Goal: Find specific page/section: Find specific page/section

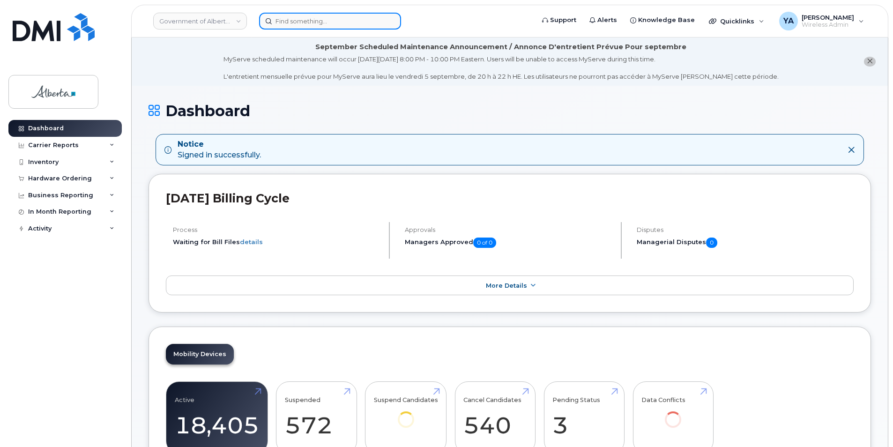
click at [315, 28] on input at bounding box center [330, 21] width 142 height 17
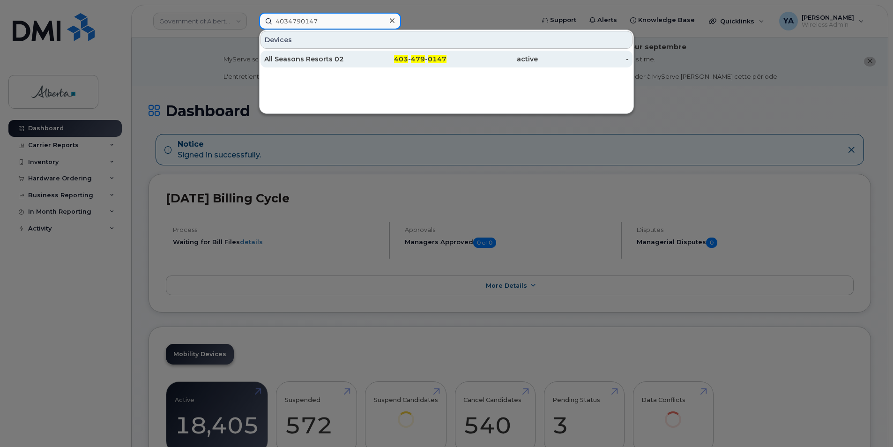
type input "4034790147"
click at [312, 64] on div "All Seasons Resorts 02" at bounding box center [309, 59] width 91 height 17
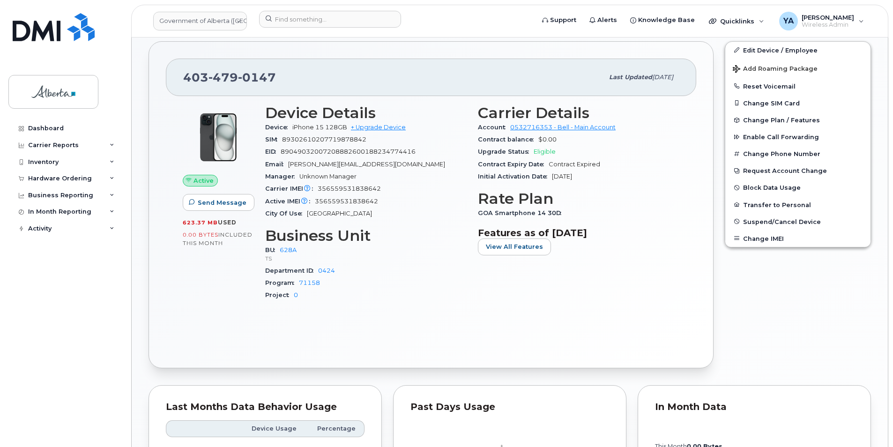
scroll to position [328, 0]
